Goal: Information Seeking & Learning: Learn about a topic

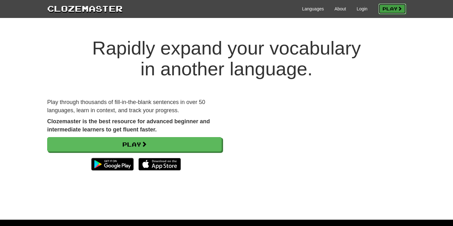
click at [390, 12] on link "Play" at bounding box center [392, 8] width 28 height 11
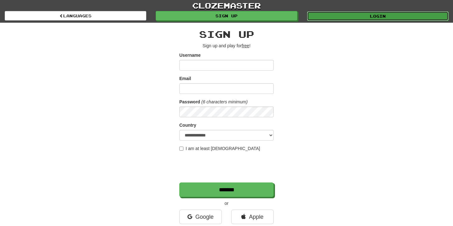
click at [340, 19] on link "Login" at bounding box center [378, 15] width 142 height 9
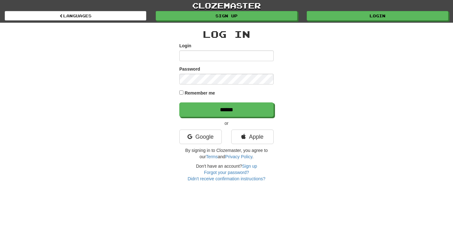
click at [220, 55] on input "Login" at bounding box center [226, 55] width 94 height 11
type input "******"
click at [179, 102] on input "******" at bounding box center [226, 109] width 94 height 14
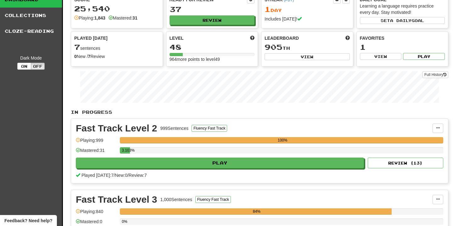
scroll to position [52, 0]
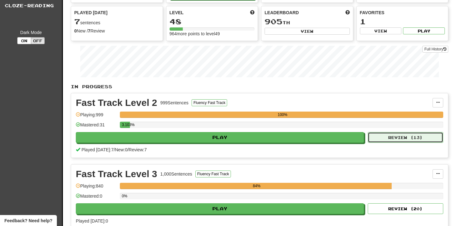
click at [388, 135] on button "Review ( 13 )" at bounding box center [406, 137] width 76 height 11
select select "**"
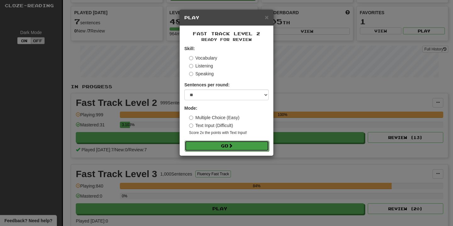
click at [256, 146] on button "Go" at bounding box center [227, 145] width 84 height 11
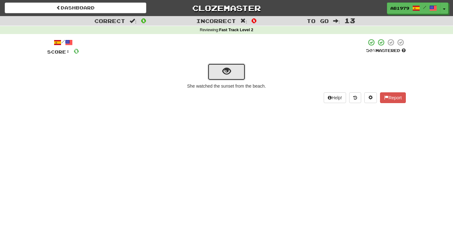
click at [219, 73] on button "show sentence" at bounding box center [227, 71] width 38 height 17
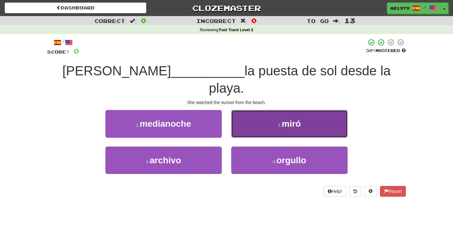
click at [273, 112] on button "2 . miró" at bounding box center [289, 123] width 116 height 27
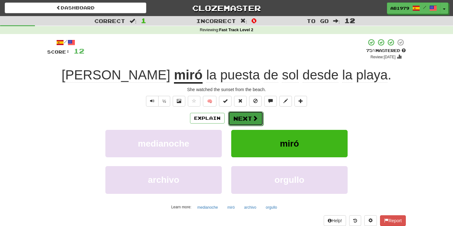
click at [249, 114] on button "Next" at bounding box center [245, 118] width 35 height 14
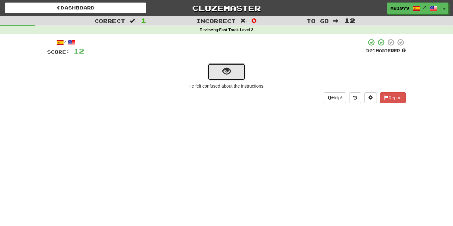
click at [234, 72] on button "show sentence" at bounding box center [227, 71] width 38 height 17
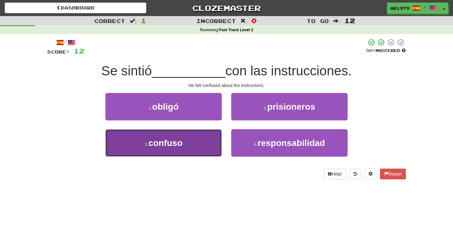
click at [210, 136] on button "3 . confuso" at bounding box center [163, 142] width 116 height 27
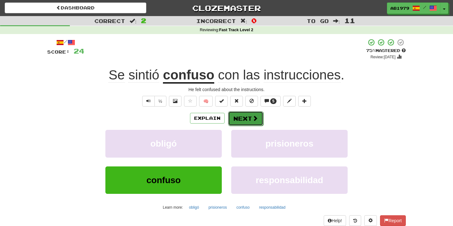
click at [242, 121] on button "Next" at bounding box center [245, 118] width 35 height 14
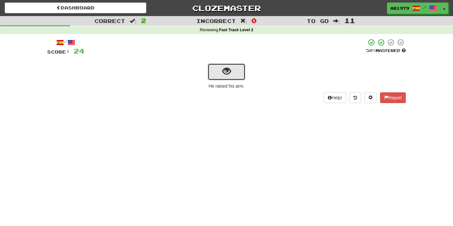
click at [227, 76] on span "show sentence" at bounding box center [226, 71] width 8 height 8
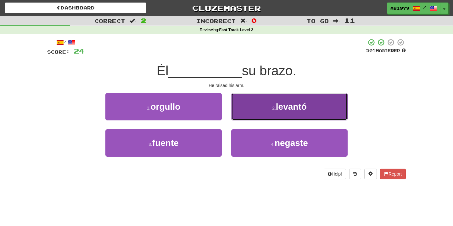
click at [271, 110] on button "2 . [GEOGRAPHIC_DATA]" at bounding box center [289, 106] width 116 height 27
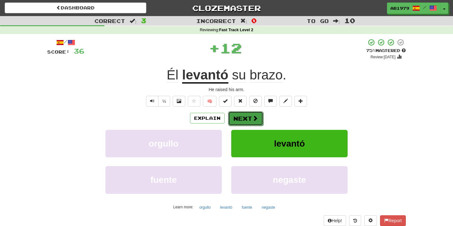
click at [252, 113] on button "Next" at bounding box center [245, 118] width 35 height 14
